Goal: Task Accomplishment & Management: Manage account settings

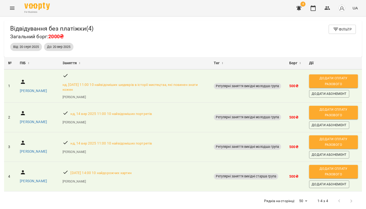
click at [13, 8] on icon "Menu" at bounding box center [12, 8] width 5 height 3
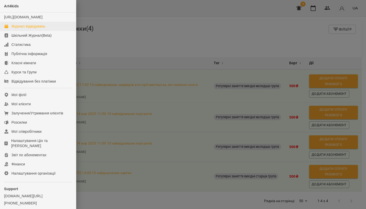
click at [19, 28] on link "Журнал відвідувань" at bounding box center [38, 26] width 76 height 9
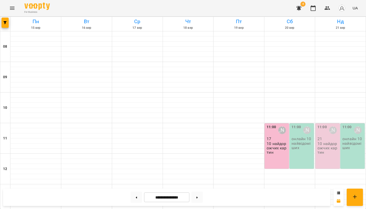
click at [326, 141] on p "10 найдорожчих картин" at bounding box center [328, 147] width 21 height 13
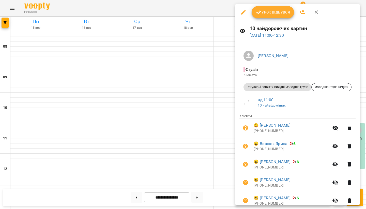
click at [302, 11] on icon "button" at bounding box center [303, 12] width 6 height 4
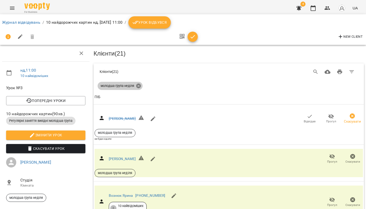
click at [140, 84] on icon at bounding box center [139, 86] width 6 height 6
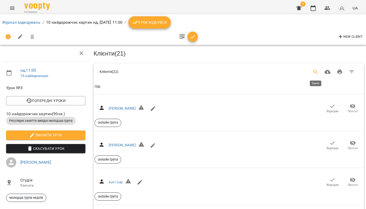
click at [314, 71] on icon "Search" at bounding box center [316, 72] width 6 height 6
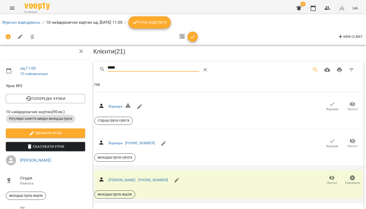
scroll to position [39, 0]
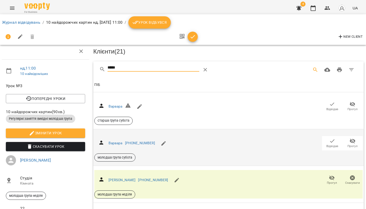
type input "*****"
click at [332, 138] on icon "button" at bounding box center [332, 141] width 6 height 6
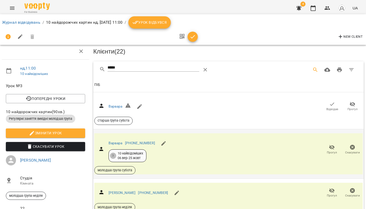
click at [12, 7] on icon "Menu" at bounding box center [12, 8] width 6 height 6
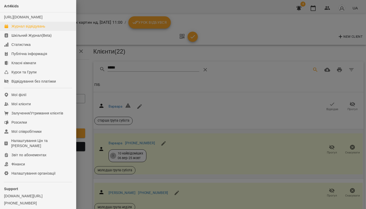
click at [21, 29] on div "Журнал відвідувань" at bounding box center [28, 26] width 34 height 5
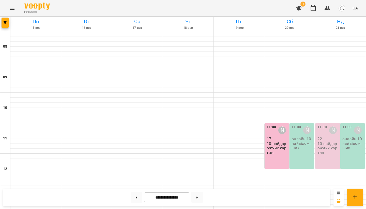
click at [325, 146] on p "10 найдорожчих картин" at bounding box center [328, 147] width 21 height 13
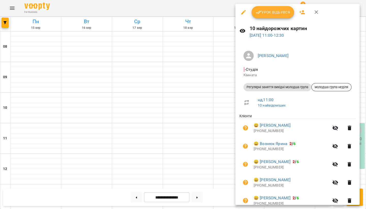
click at [301, 11] on icon "button" at bounding box center [302, 12] width 6 height 6
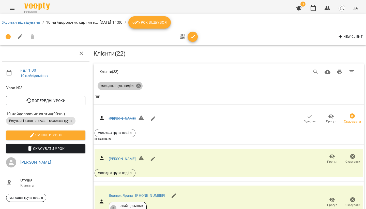
click at [141, 84] on icon at bounding box center [138, 85] width 5 height 5
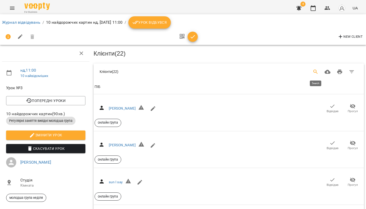
click at [315, 71] on icon "Search" at bounding box center [316, 72] width 6 height 6
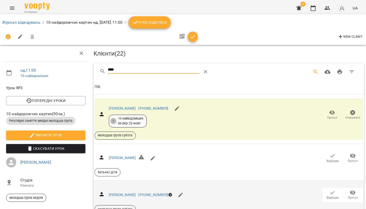
type input "****"
click at [330, 190] on icon "button" at bounding box center [333, 192] width 6 height 6
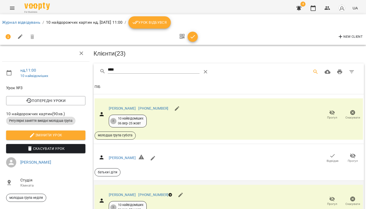
click at [13, 10] on icon "Menu" at bounding box center [12, 8] width 6 height 6
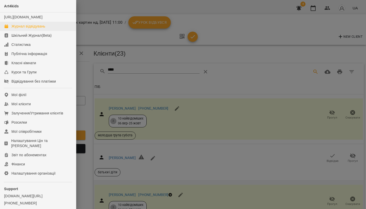
click at [23, 29] on div "Журнал відвідувань" at bounding box center [28, 26] width 34 height 5
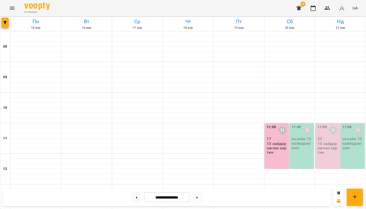
click at [335, 144] on p "10 найдорожчих картин" at bounding box center [328, 147] width 21 height 13
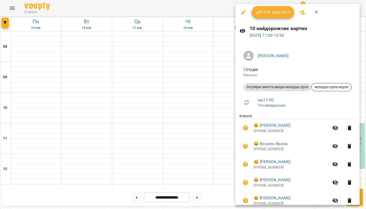
click at [335, 144] on icon "button" at bounding box center [336, 146] width 6 height 6
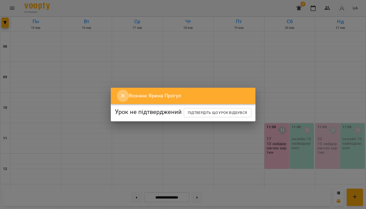
click at [121, 94] on icon "Close" at bounding box center [123, 96] width 4 height 4
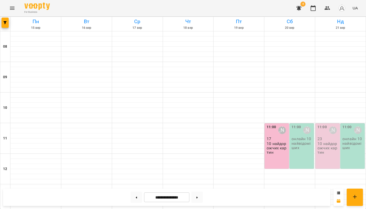
click at [335, 158] on div "11:00 Олександра Слодзік 23 10 найдорожчих картин" at bounding box center [328, 145] width 24 height 45
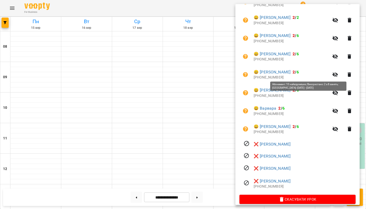
scroll to position [390, 0]
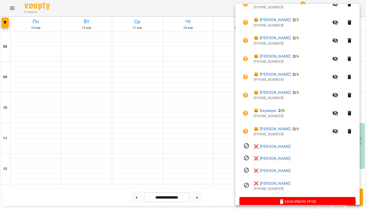
click at [174, 136] on div at bounding box center [183, 104] width 366 height 209
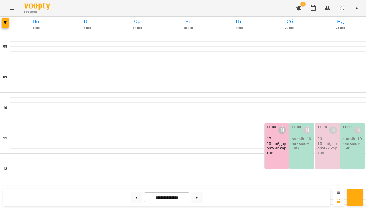
scroll to position [80, 0]
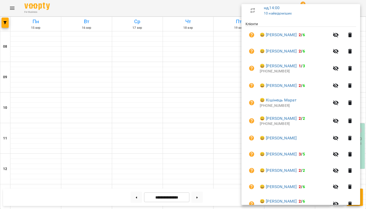
scroll to position [77, 0]
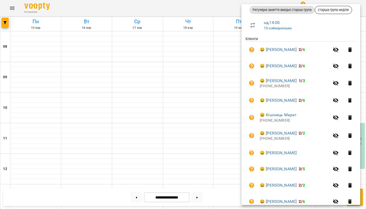
click at [350, 83] on icon "button" at bounding box center [350, 83] width 6 height 6
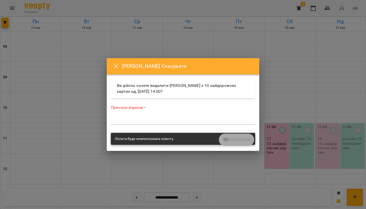
click at [151, 121] on textarea at bounding box center [183, 120] width 145 height 5
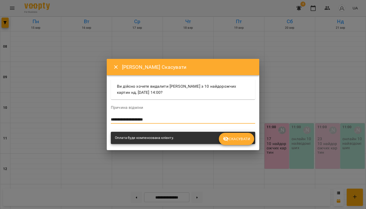
type textarea "**********"
click at [237, 138] on span "Скасувати" at bounding box center [236, 139] width 27 height 6
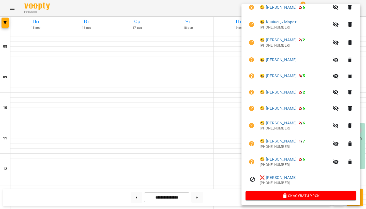
scroll to position [151, 0]
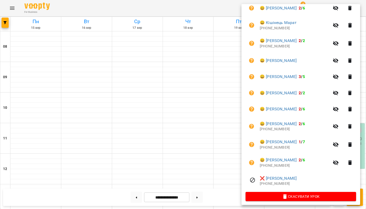
click at [355, 77] on button "button" at bounding box center [350, 76] width 12 height 12
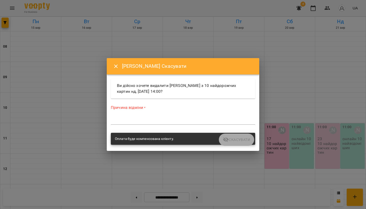
click at [153, 120] on textarea at bounding box center [183, 120] width 145 height 5
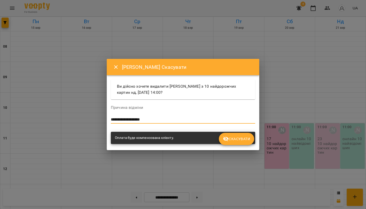
type textarea "**********"
click at [238, 139] on span "Скасувати" at bounding box center [236, 139] width 27 height 6
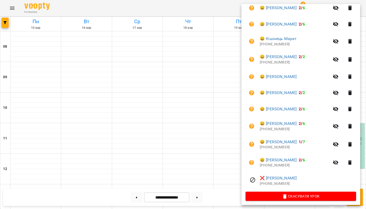
scroll to position [135, 0]
click at [353, 90] on icon "button" at bounding box center [350, 93] width 6 height 6
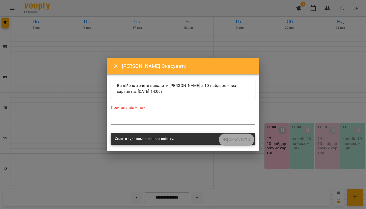
click at [166, 114] on div "Причина відміни * *" at bounding box center [183, 116] width 145 height 22
click at [159, 121] on textarea at bounding box center [183, 120] width 145 height 5
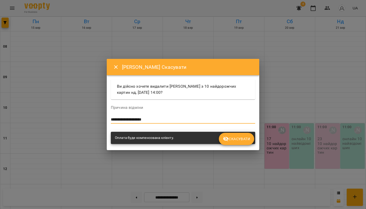
type textarea "**********"
click at [236, 137] on span "Скасувати" at bounding box center [236, 139] width 27 height 6
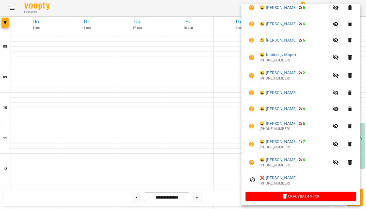
scroll to position [119, 0]
click at [219, 127] on div at bounding box center [183, 104] width 366 height 209
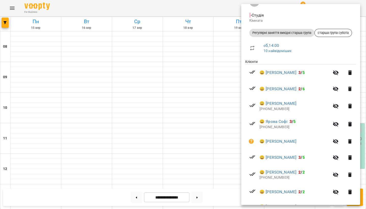
scroll to position [57, 0]
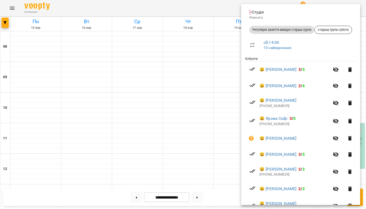
click at [217, 89] on div at bounding box center [183, 104] width 366 height 209
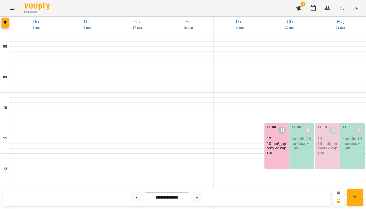
click at [302, 7] on icon "button" at bounding box center [299, 8] width 6 height 6
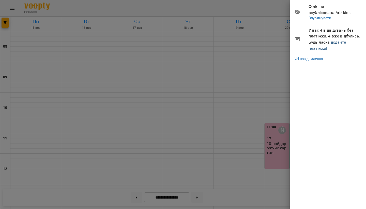
click at [327, 48] on link "додайте платіжки!" at bounding box center [327, 45] width 37 height 11
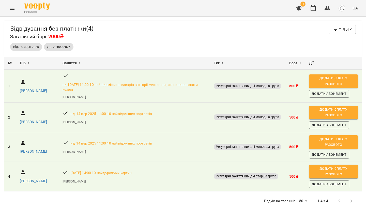
click at [13, 6] on icon "Menu" at bounding box center [12, 8] width 6 height 6
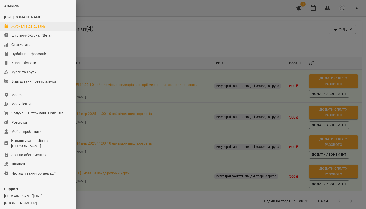
click at [25, 28] on link "Журнал відвідувань" at bounding box center [38, 26] width 76 height 9
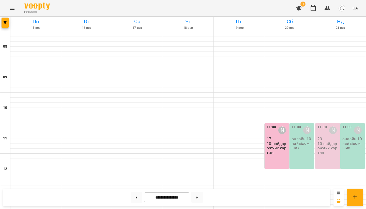
scroll to position [96, 0]
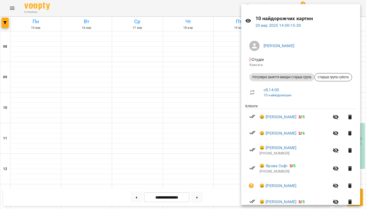
scroll to position [13, 0]
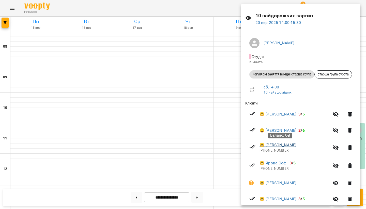
click at [297, 146] on link "😀 Тимошенко Уляна" at bounding box center [278, 145] width 37 height 6
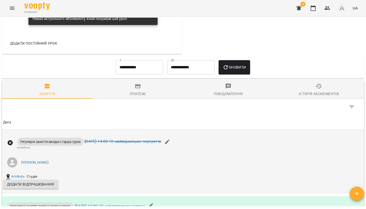
scroll to position [253, 0]
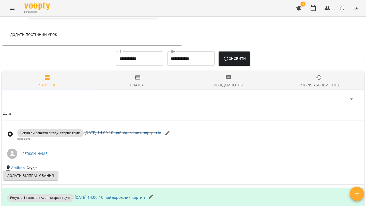
click at [140, 88] on div "Платежі" at bounding box center [138, 85] width 16 height 6
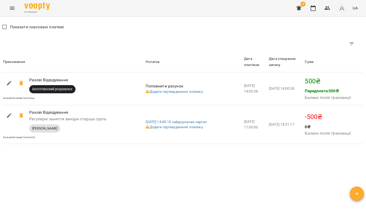
scroll to position [364, 0]
click at [12, 10] on icon "Menu" at bounding box center [12, 8] width 6 height 6
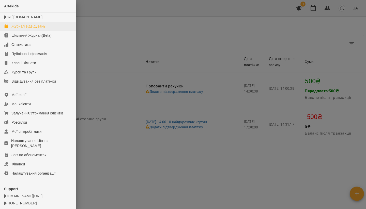
click at [22, 29] on div "Журнал відвідувань" at bounding box center [28, 26] width 34 height 5
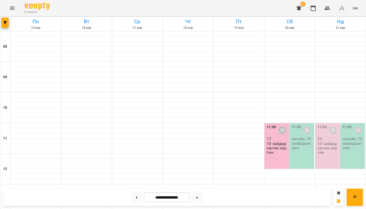
scroll to position [32, 0]
click at [298, 9] on icon "button" at bounding box center [299, 8] width 5 height 5
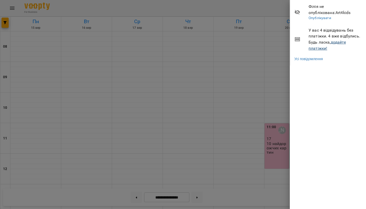
click at [336, 41] on link "додайте платіжки!" at bounding box center [327, 45] width 37 height 11
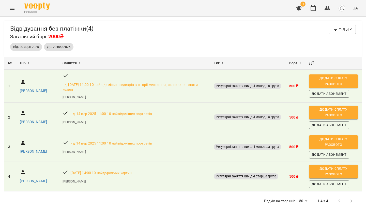
click at [10, 6] on icon "Menu" at bounding box center [12, 8] width 6 height 6
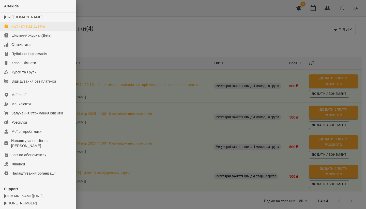
click at [24, 29] on div "Журнал відвідувань" at bounding box center [28, 26] width 34 height 5
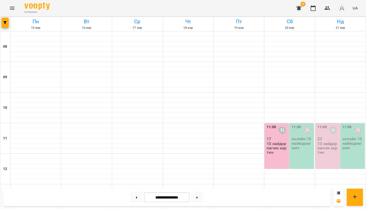
scroll to position [81, 0]
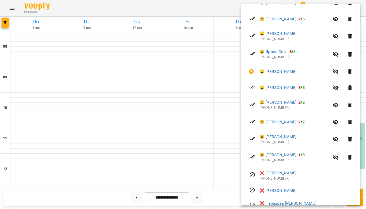
scroll to position [124, 0]
click at [138, 57] on div at bounding box center [183, 104] width 366 height 209
click at [138, 138] on div at bounding box center [137, 140] width 51 height 5
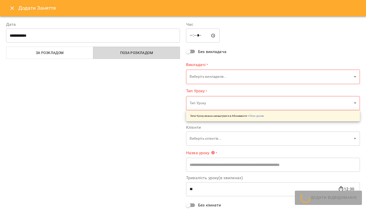
type input "**********"
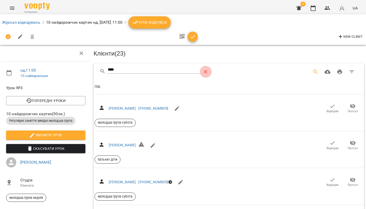
click at [207, 70] on icon "Table Toolbar" at bounding box center [206, 72] width 4 height 4
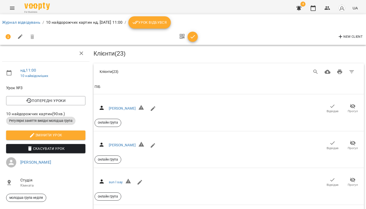
click at [15, 8] on icon "Menu" at bounding box center [12, 8] width 6 height 6
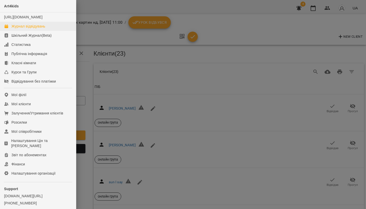
click at [16, 29] on div "Журнал відвідувань" at bounding box center [28, 26] width 34 height 5
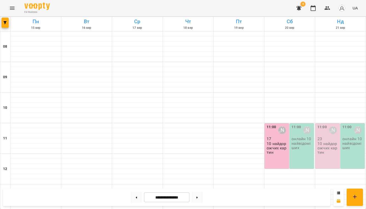
scroll to position [123, 0]
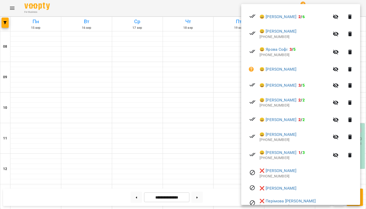
scroll to position [127, 0]
click at [210, 143] on div at bounding box center [183, 104] width 366 height 209
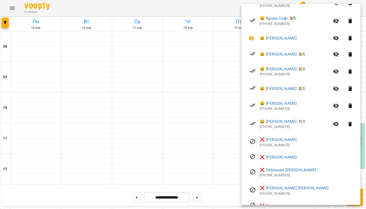
scroll to position [159, 0]
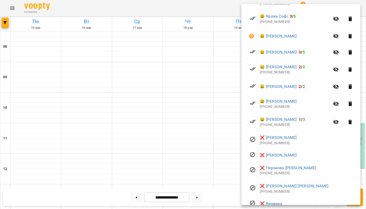
click at [171, 137] on div at bounding box center [183, 104] width 366 height 209
